Goal: Information Seeking & Learning: Learn about a topic

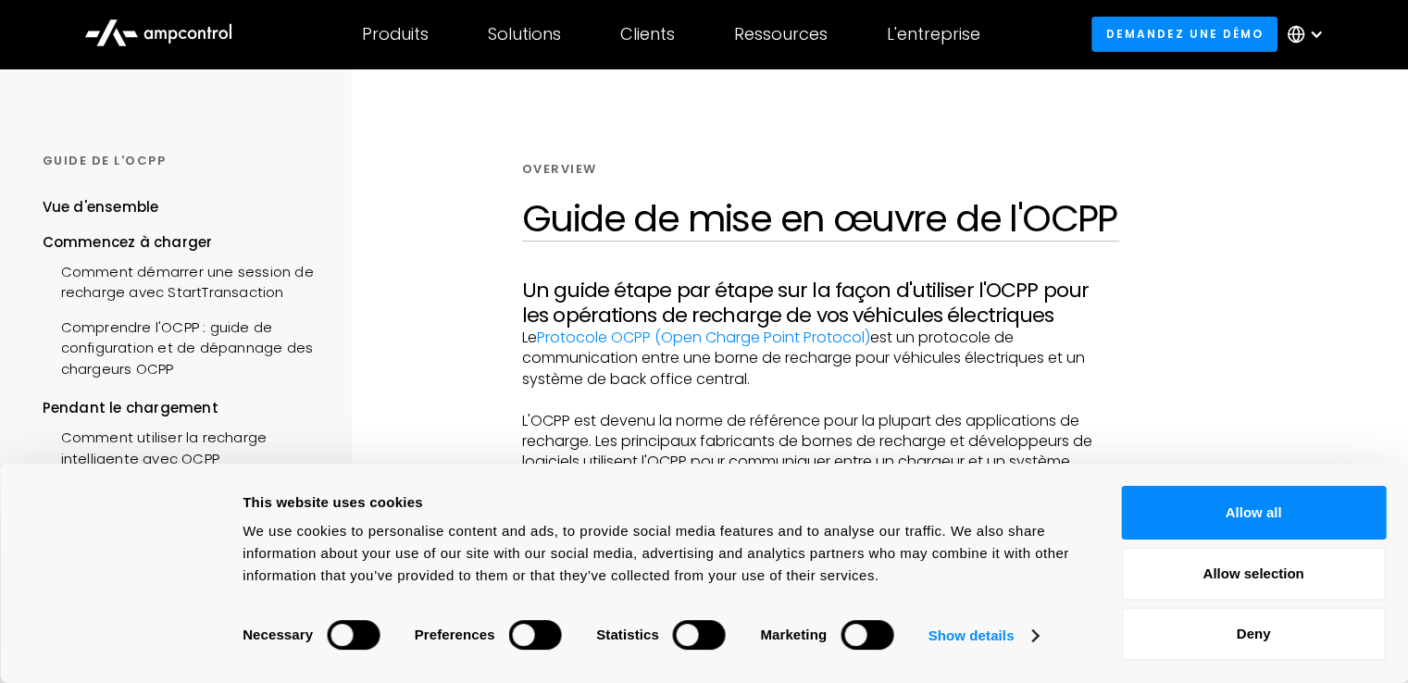
click at [1309, 507] on button "Allow all" at bounding box center [1253, 513] width 265 height 54
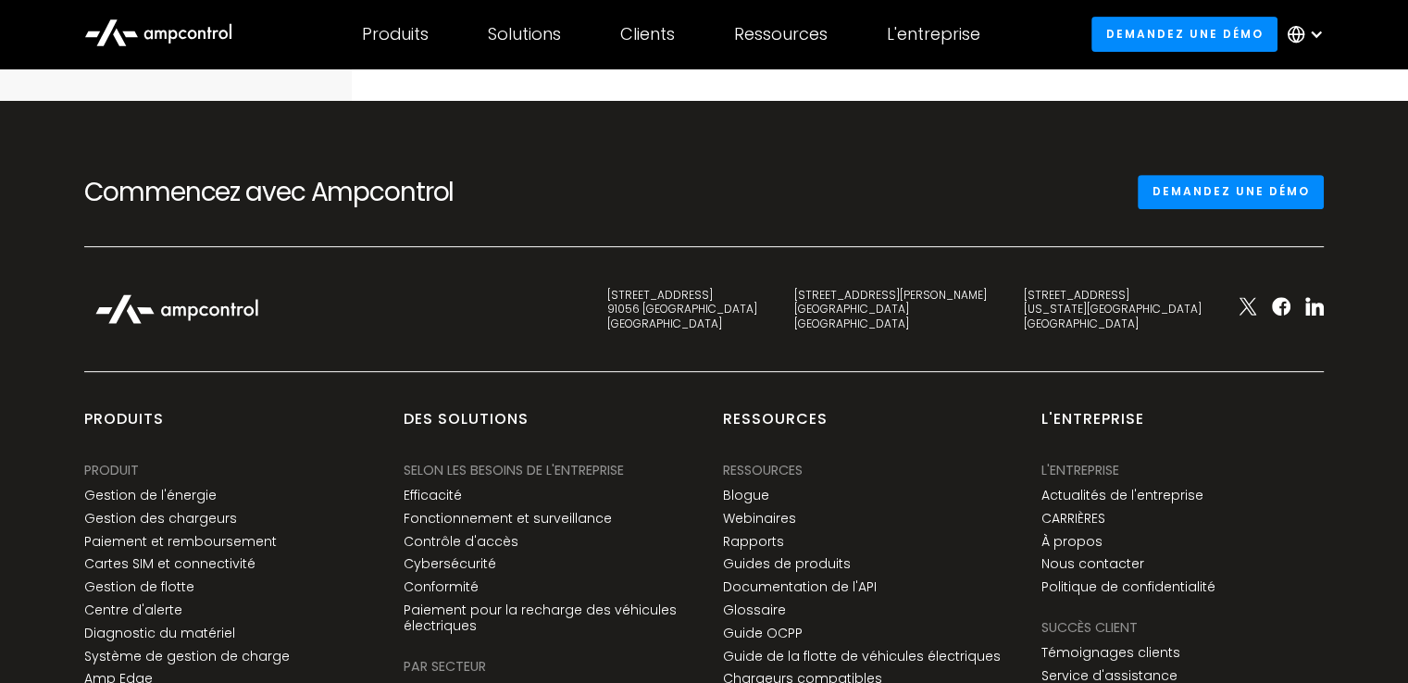
scroll to position [818, 0]
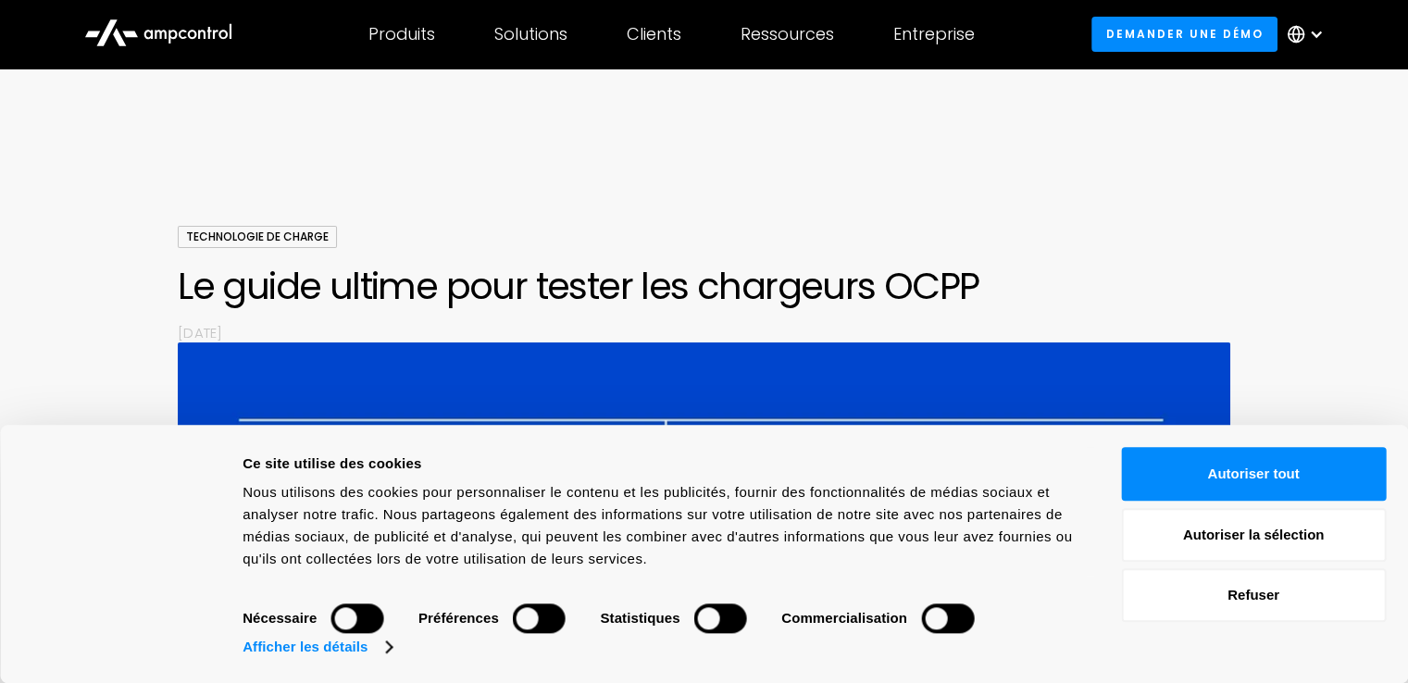
click at [1339, 515] on button "Autoriser la sélection" at bounding box center [1253, 535] width 265 height 54
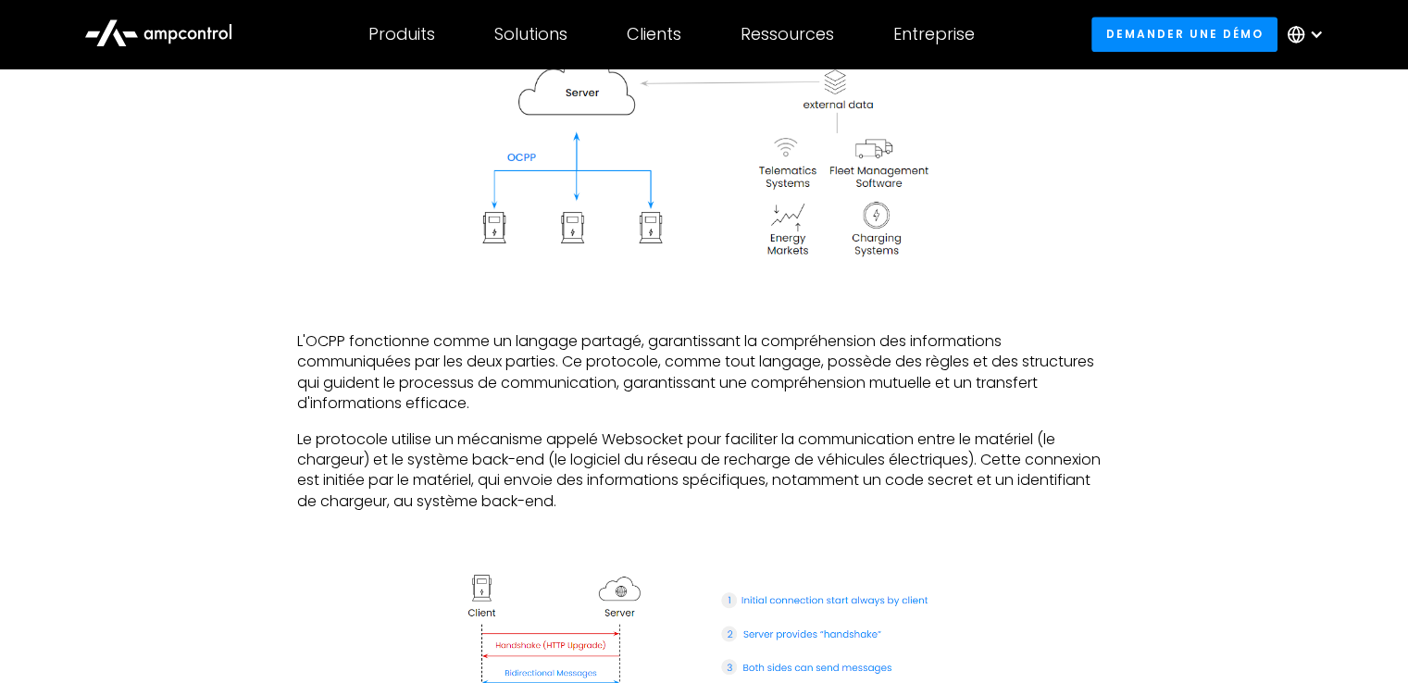
scroll to position [2052, 0]
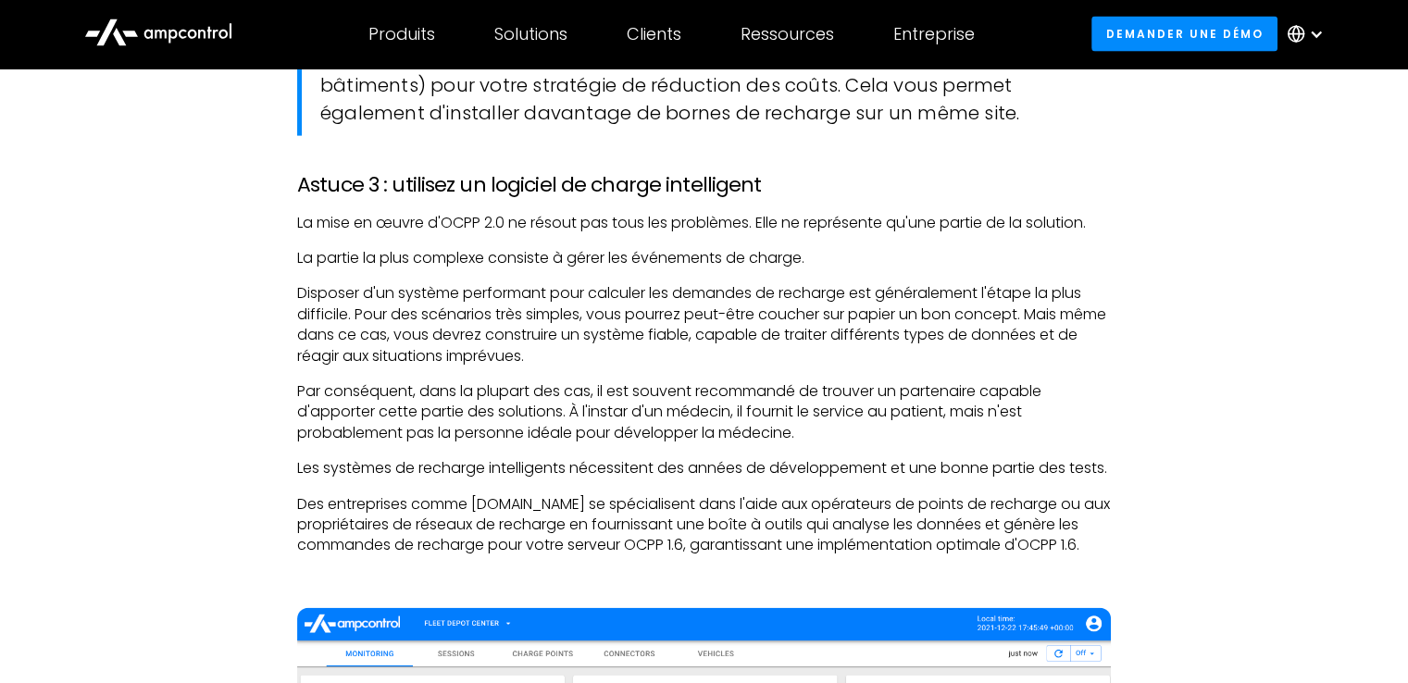
scroll to position [4407, 0]
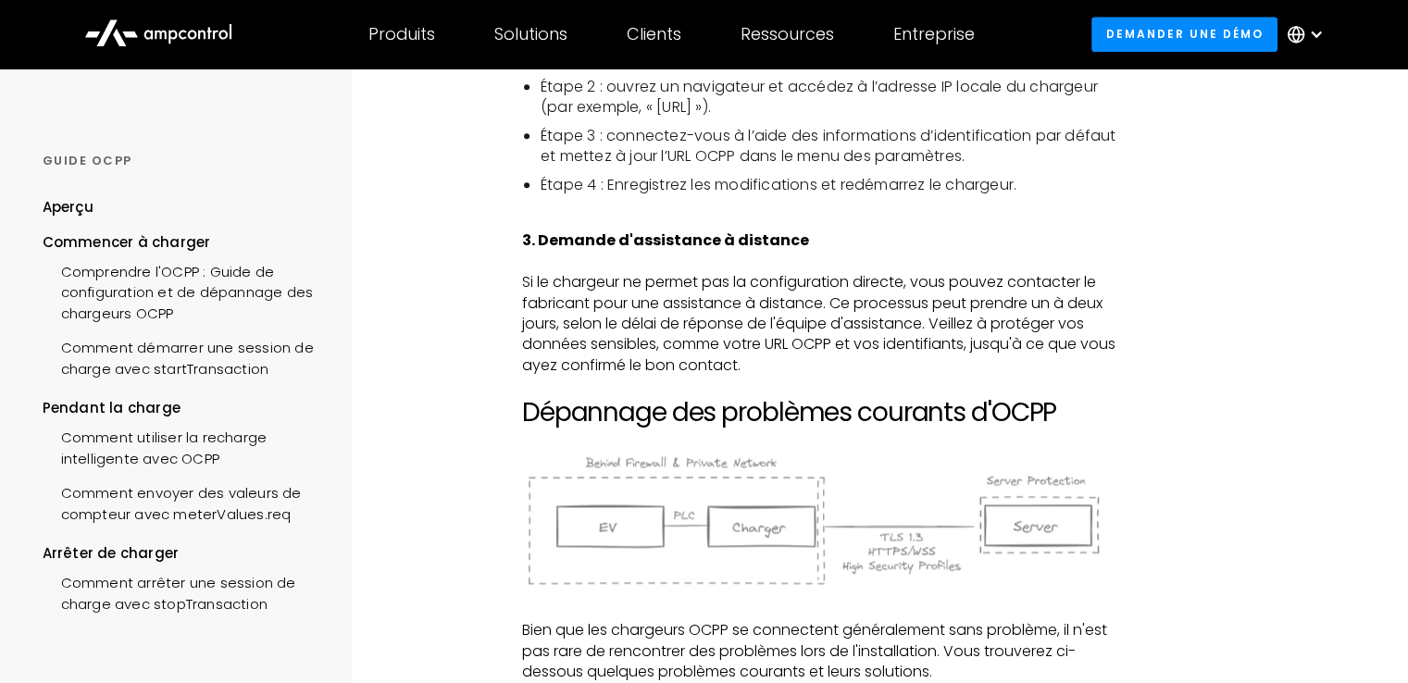
scroll to position [2267, 0]
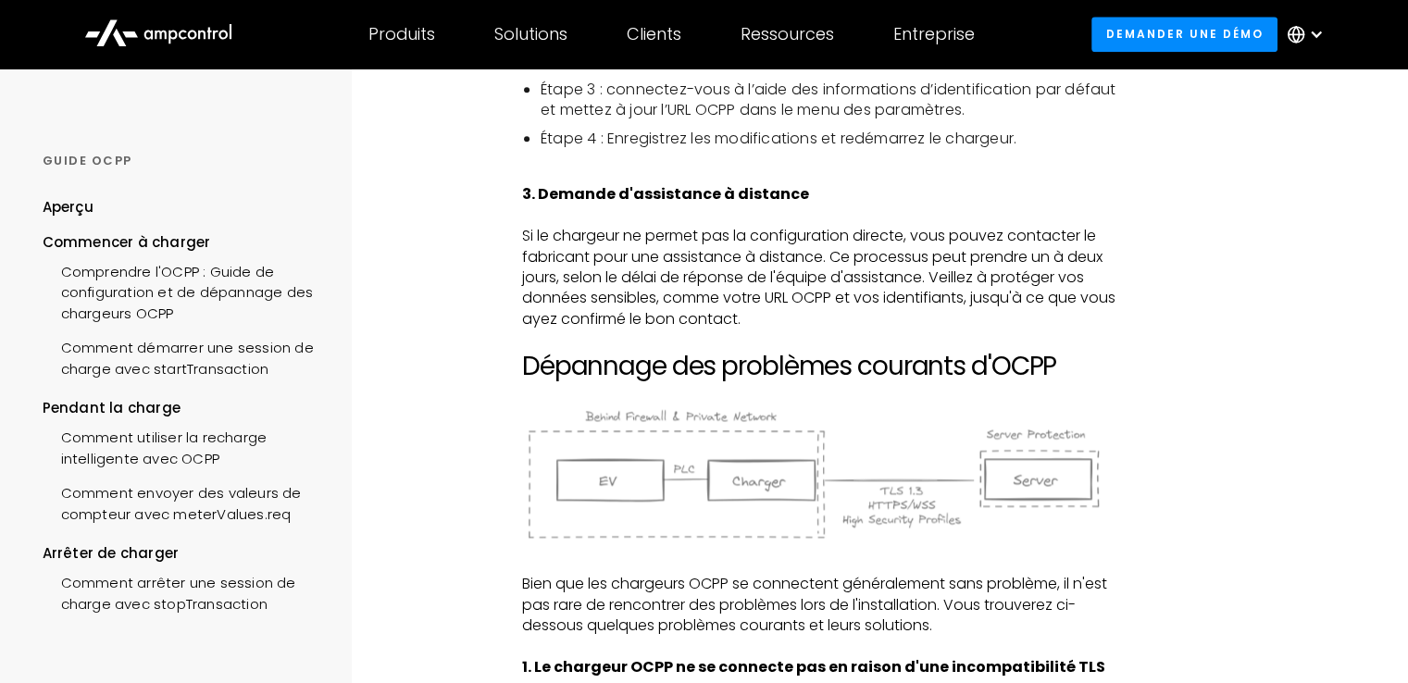
click at [417, 490] on div "OCPP Guide Menu Overview Start Charging Understanding OCPP: A Guide to Setting …" at bounding box center [704, 405] width 1408 height 5207
click at [1334, 121] on div at bounding box center [1313, 405] width 189 height 5207
